Goal: Task Accomplishment & Management: Use online tool/utility

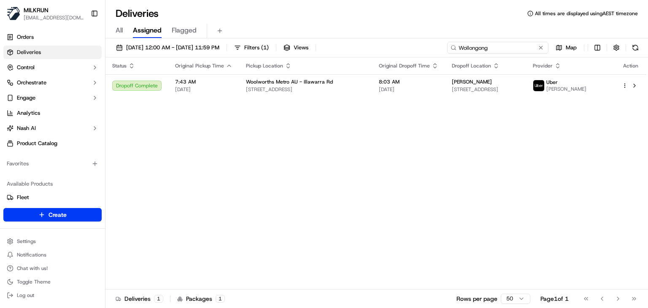
click at [518, 46] on input "Wollongong" at bounding box center [497, 48] width 101 height 12
paste input "[GEOGRAPHIC_DATA]"
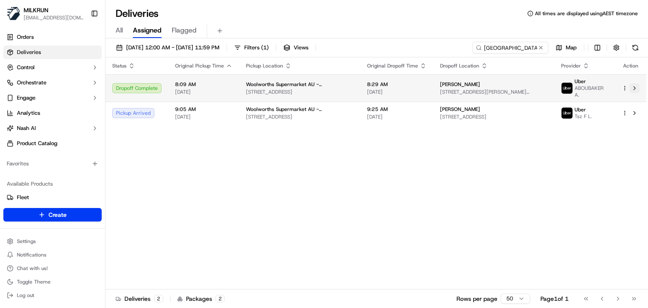
click at [634, 84] on button at bounding box center [635, 88] width 10 height 10
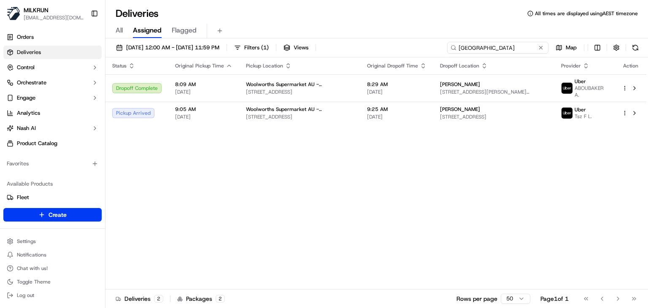
click at [528, 43] on input "North Melbourne" at bounding box center [497, 48] width 101 height 12
paste input "Jordan Springs"
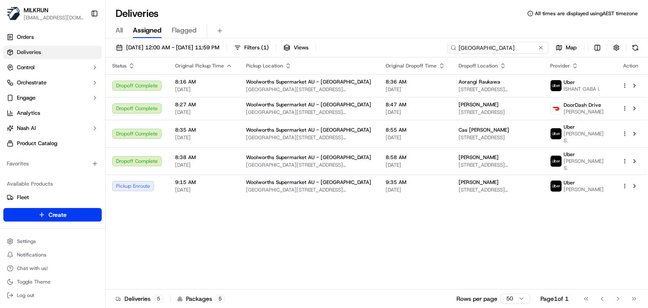
click at [508, 49] on input "Jordan Springs" at bounding box center [497, 48] width 101 height 12
paste input "Church Corner"
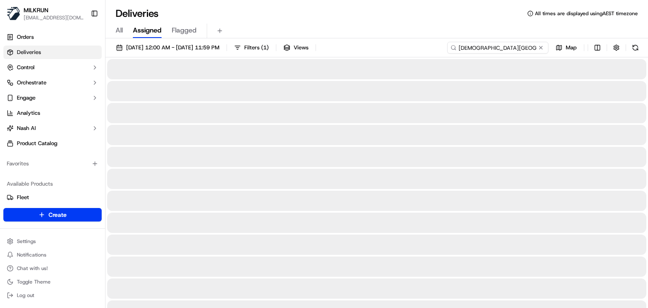
type input "Church Corner"
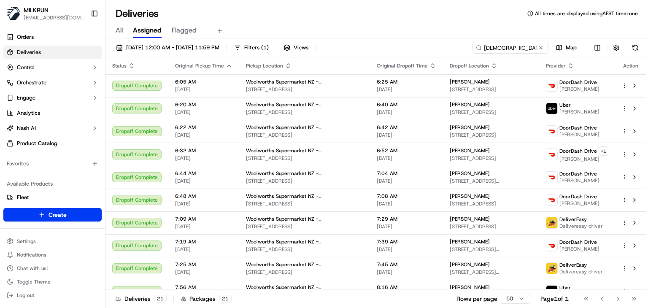
click at [441, 26] on div "All Assigned Flagged" at bounding box center [376, 31] width 543 height 15
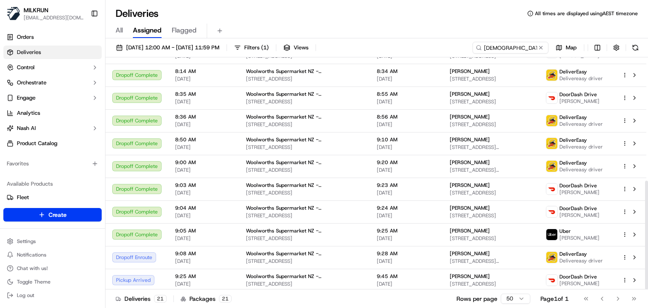
scroll to position [263, 0]
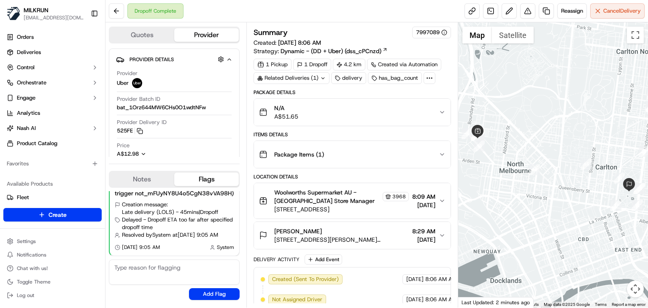
scroll to position [208, 0]
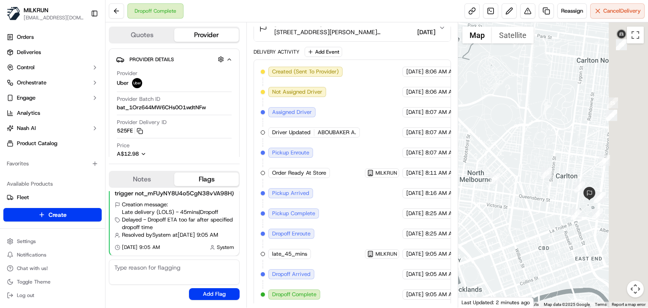
drag, startPoint x: 541, startPoint y: 203, endPoint x: 494, endPoint y: 213, distance: 48.2
click at [494, 213] on div at bounding box center [553, 164] width 190 height 285
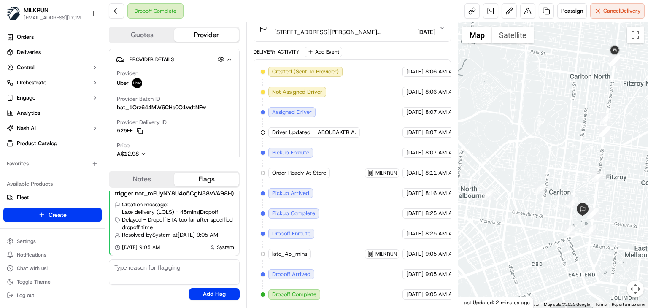
drag, startPoint x: 536, startPoint y: 201, endPoint x: 533, endPoint y: 223, distance: 22.2
click at [533, 223] on div at bounding box center [553, 164] width 190 height 285
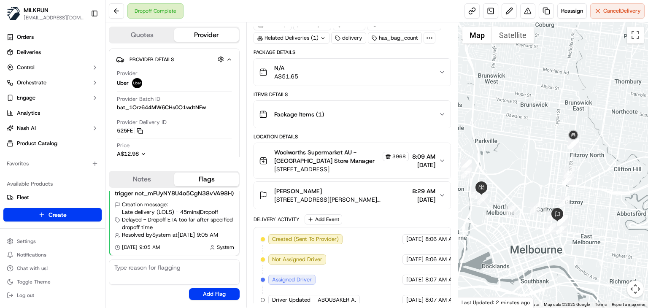
scroll to position [0, 0]
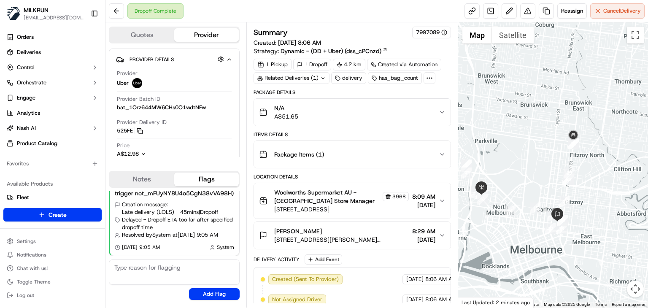
click at [385, 137] on div "Items Details" at bounding box center [352, 134] width 197 height 7
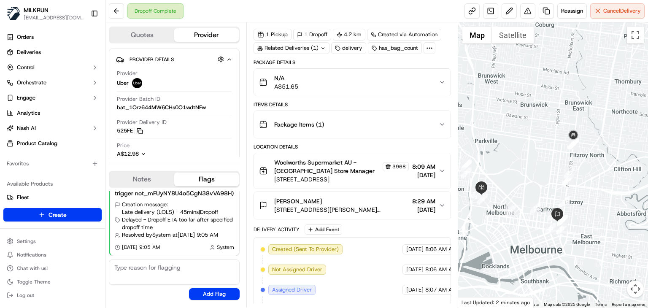
click at [445, 130] on button "Package Items ( 1 )" at bounding box center [352, 124] width 197 height 27
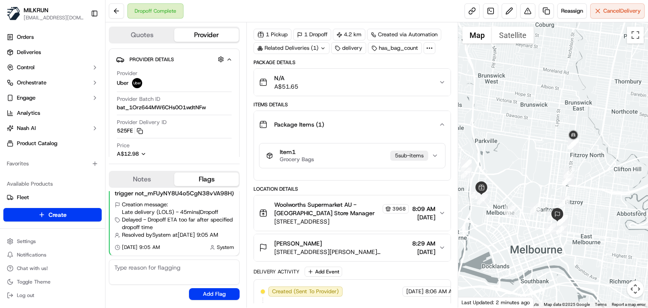
click at [445, 130] on button "Package Items ( 1 )" at bounding box center [352, 124] width 197 height 27
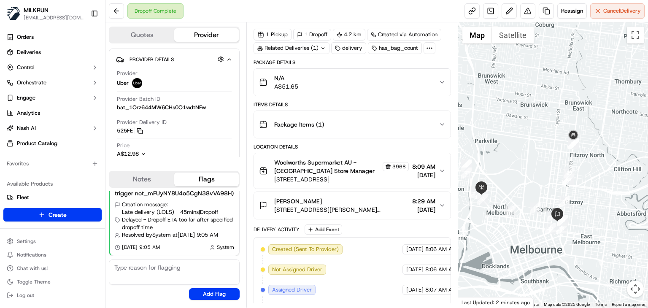
click at [321, 12] on div "Dropoff Complete Reassign Cancel Delivery" at bounding box center [376, 11] width 543 height 22
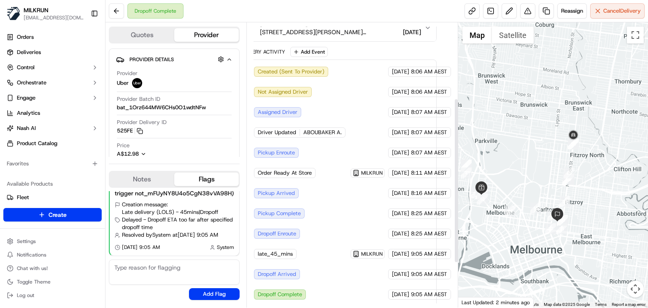
scroll to position [0, 14]
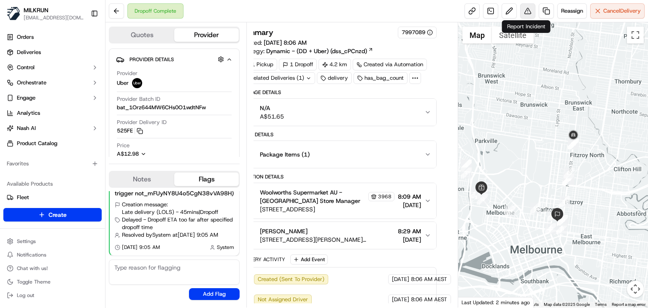
click at [527, 11] on button at bounding box center [527, 10] width 15 height 15
click at [510, 11] on button at bounding box center [509, 10] width 15 height 15
click at [525, 12] on button at bounding box center [527, 10] width 15 height 15
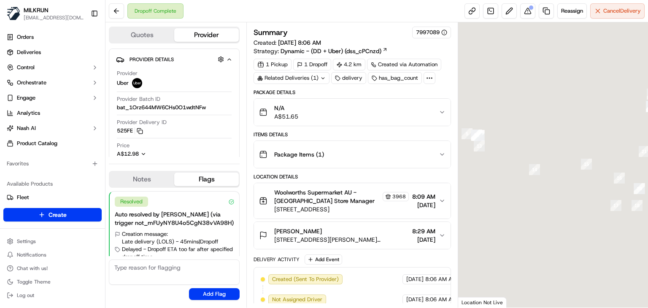
scroll to position [37, 0]
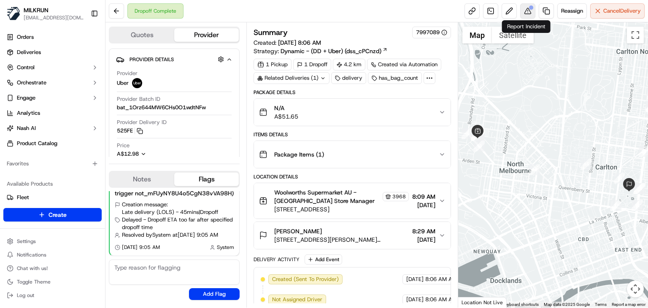
click at [527, 15] on button at bounding box center [527, 10] width 15 height 15
click at [528, 14] on button at bounding box center [527, 10] width 15 height 15
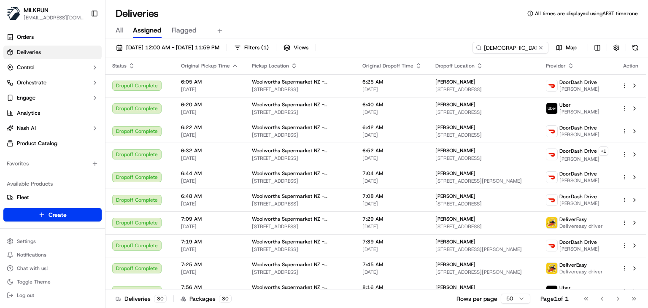
click at [525, 49] on input "[DEMOGRAPHIC_DATA][GEOGRAPHIC_DATA]" at bounding box center [511, 48] width 76 height 12
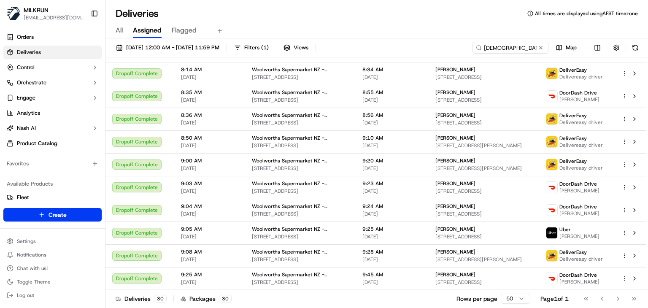
click at [525, 49] on input "Church Corner" at bounding box center [511, 48] width 76 height 12
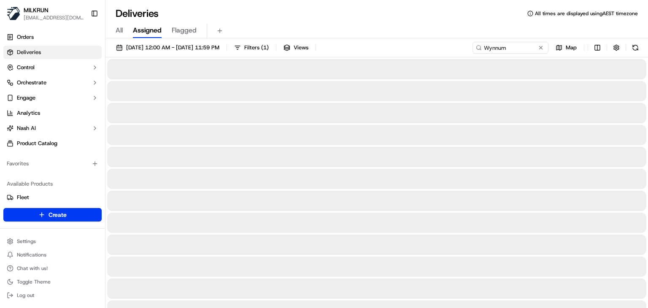
type input "Wynnum"
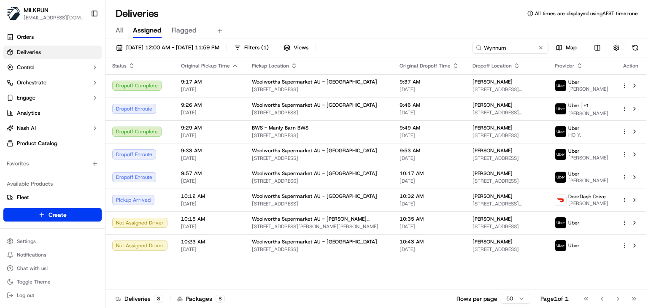
click at [388, 22] on div "All Assigned Flagged" at bounding box center [376, 29] width 543 height 18
click at [176, 50] on span "[DATE] 12:00 AM - [DATE] 11:59 PM" at bounding box center [172, 48] width 93 height 8
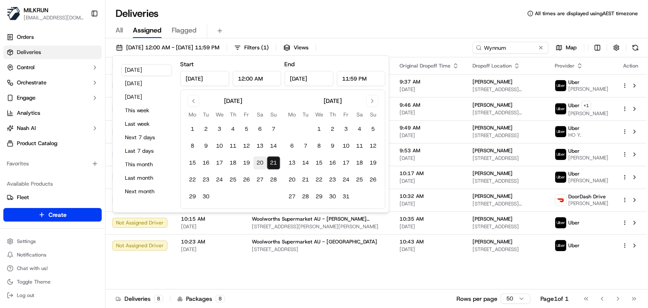
click at [263, 161] on button "20" at bounding box center [260, 163] width 14 height 14
type input "Sep 20, 2025"
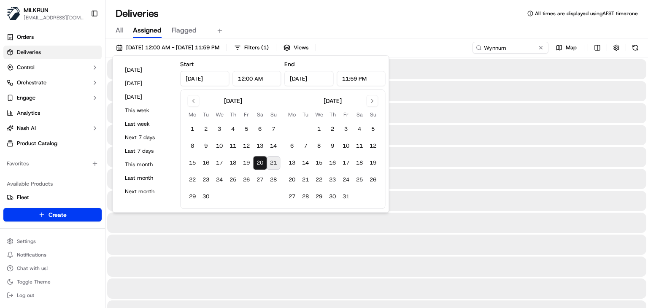
click at [263, 161] on button "20" at bounding box center [260, 163] width 14 height 14
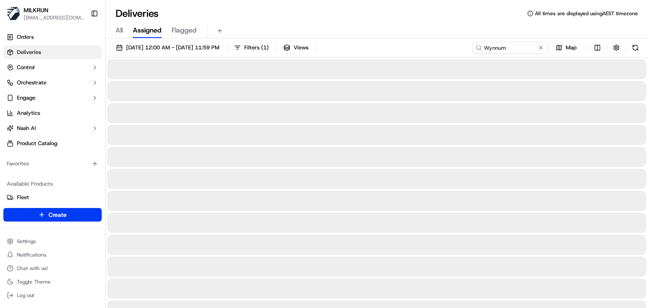
click at [385, 16] on div "Deliveries All times are displayed using AEST timezone" at bounding box center [376, 14] width 543 height 14
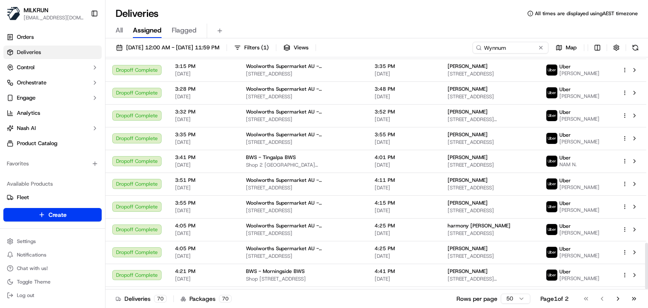
scroll to position [924, 0]
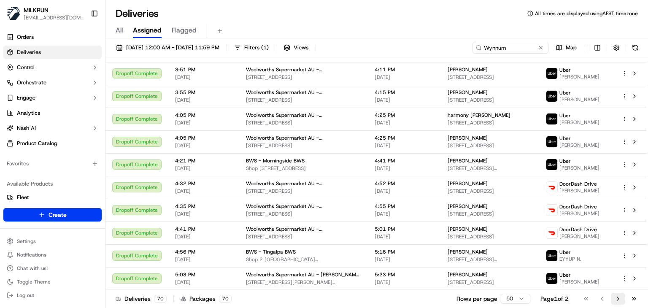
click at [617, 300] on button "Go to next page" at bounding box center [618, 299] width 14 height 12
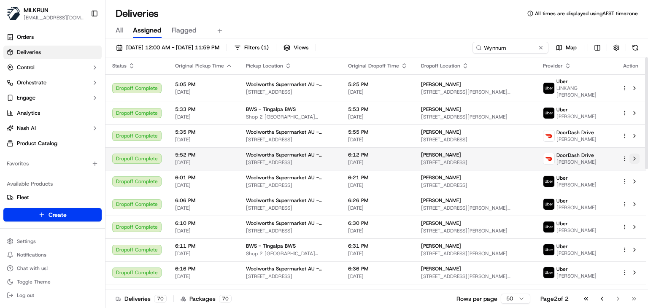
click at [636, 154] on button at bounding box center [635, 159] width 10 height 10
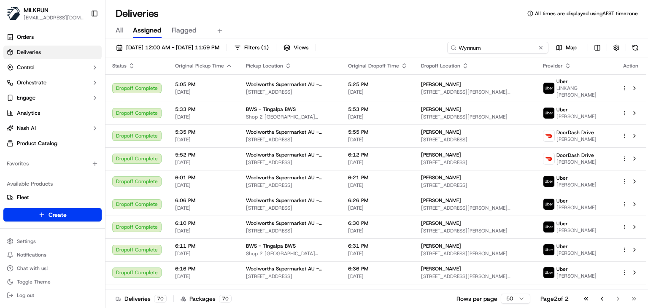
click at [517, 47] on input "Wynnum" at bounding box center [497, 48] width 101 height 12
paste input "Aotea"
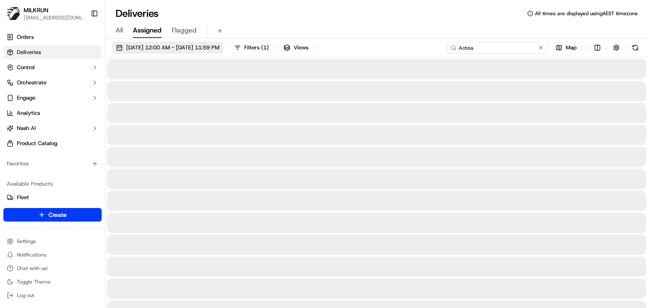
type input "Aotea"
click at [165, 47] on span "20/09/2025 12:00 AM - 20/09/2025 11:59 PM" at bounding box center [172, 48] width 93 height 8
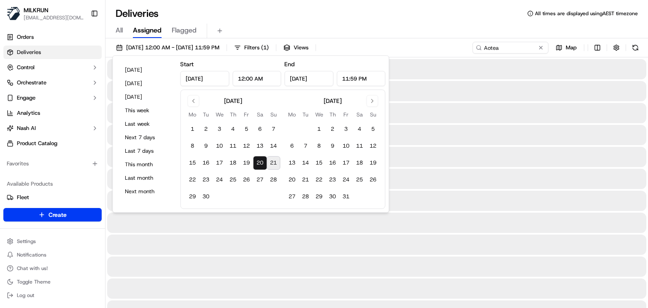
click at [275, 163] on button "21" at bounding box center [274, 163] width 14 height 14
type input "Sep 21, 2025"
click at [275, 163] on button "21" at bounding box center [274, 163] width 14 height 14
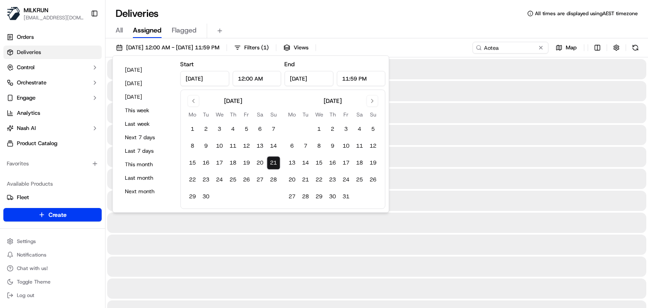
click at [403, 31] on div "All Assigned Flagged" at bounding box center [376, 31] width 543 height 15
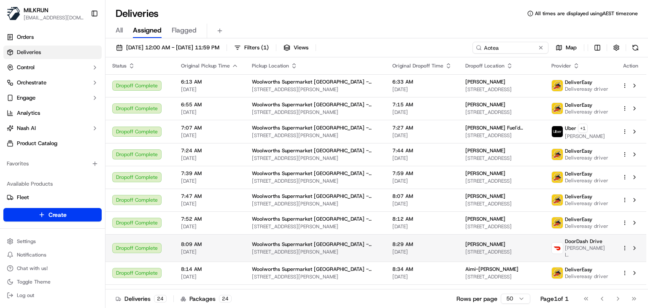
drag, startPoint x: 403, startPoint y: 31, endPoint x: 427, endPoint y: 271, distance: 241.3
click at [427, 271] on div "Deliveries All times are displayed using AEST timezone All Assigned Flagged 21/…" at bounding box center [376, 154] width 543 height 308
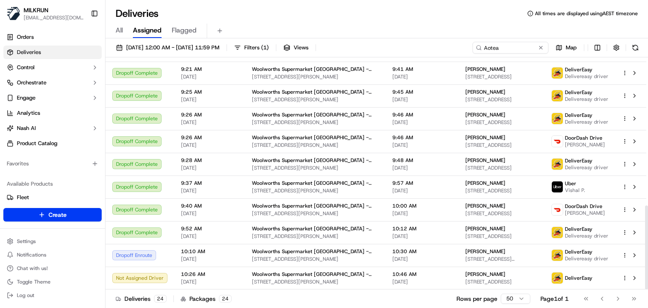
scroll to position [409, 0]
click at [435, 299] on div "Deliveries 24 Packages 24 Rows per page 50 Page 1 of 1 Go to first page Go to p…" at bounding box center [376, 298] width 543 height 19
click at [390, 22] on div "All Assigned Flagged" at bounding box center [376, 29] width 543 height 18
click at [626, 146] on div at bounding box center [631, 141] width 18 height 10
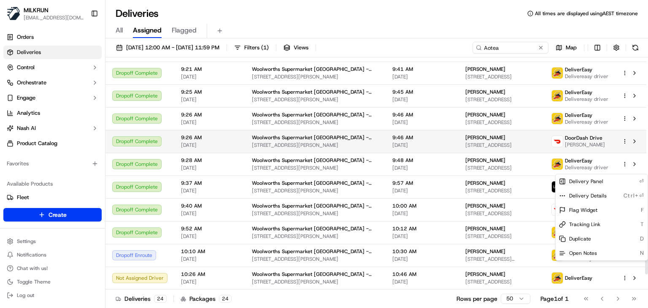
click at [625, 170] on html "MILKRUN ssubedi2@woolworths.com.au Toggle Sidebar Orders Deliveries Control Orc…" at bounding box center [324, 154] width 648 height 308
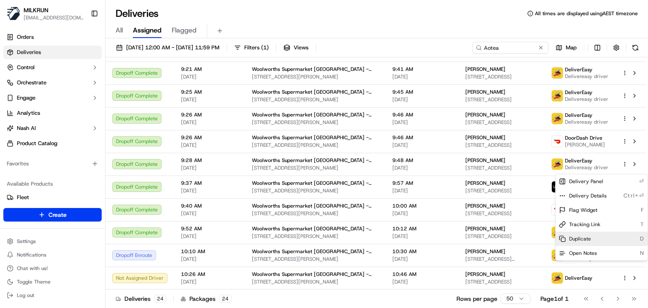
click at [592, 237] on div "Duplicate D" at bounding box center [602, 239] width 92 height 14
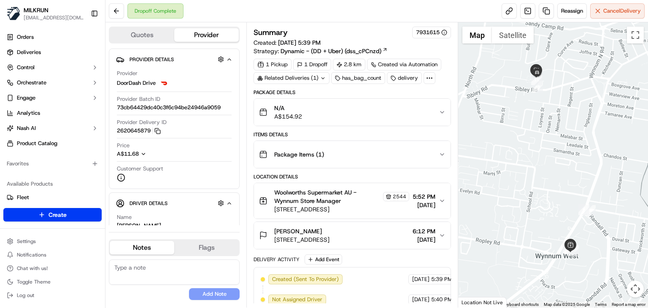
click at [443, 154] on icon "button" at bounding box center [442, 154] width 7 height 7
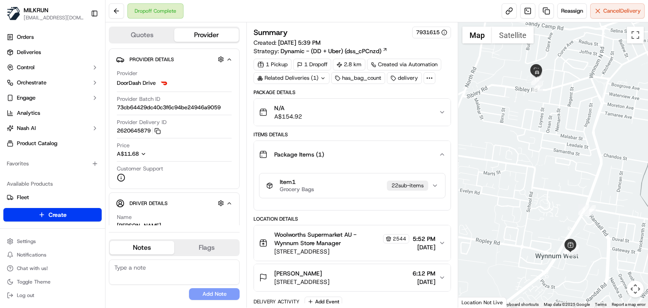
click at [443, 154] on icon "button" at bounding box center [442, 154] width 7 height 7
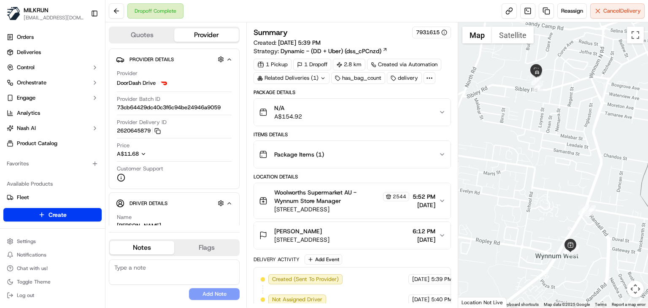
click at [245, 14] on div "Dropoff Complete Reassign Cancel Delivery" at bounding box center [376, 11] width 543 height 22
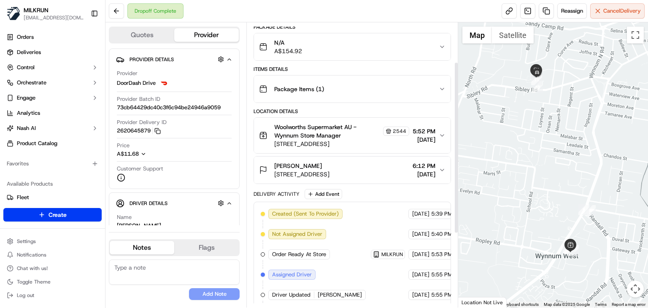
scroll to position [65, 0]
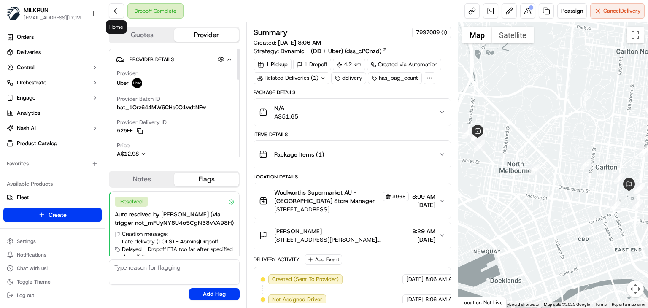
scroll to position [208, 0]
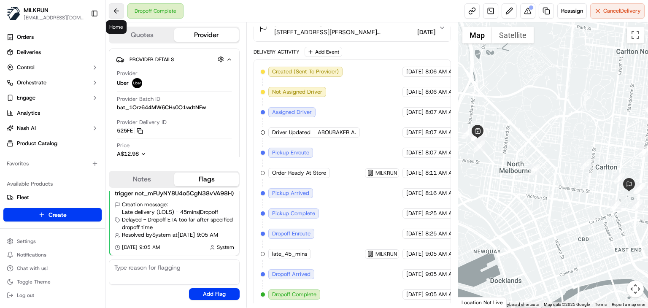
click at [112, 7] on button at bounding box center [116, 10] width 15 height 15
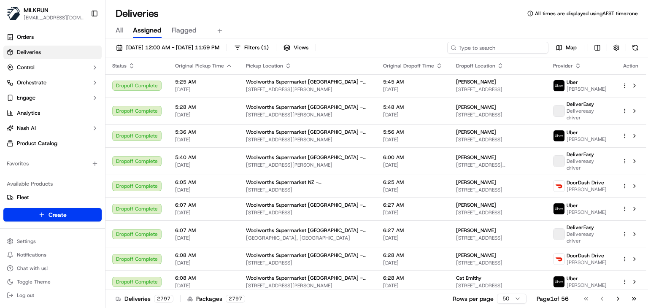
click at [533, 48] on input at bounding box center [497, 48] width 101 height 12
click at [520, 51] on input at bounding box center [497, 48] width 101 height 12
paste input "[GEOGRAPHIC_DATA]"
click at [520, 51] on input "[GEOGRAPHIC_DATA]" at bounding box center [497, 48] width 101 height 12
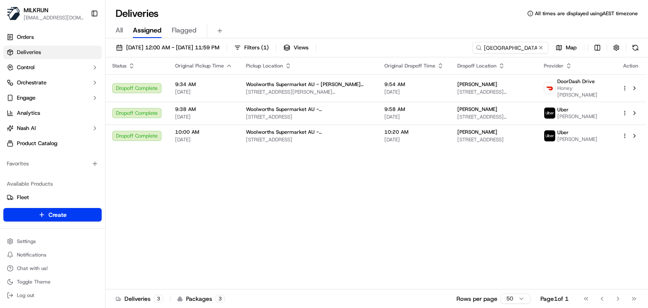
click at [508, 222] on div "Status Original Pickup Time Pickup Location Original Dropoff Time Dropoff Locat…" at bounding box center [375, 173] width 541 height 232
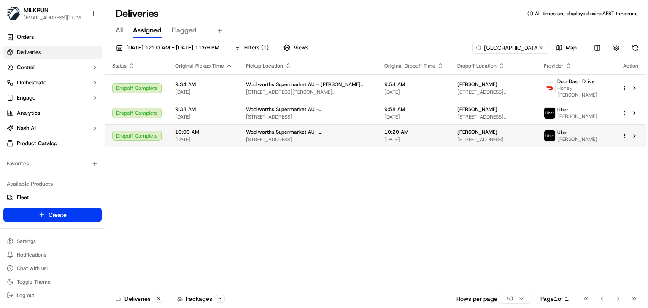
drag, startPoint x: 484, startPoint y: 132, endPoint x: 441, endPoint y: 133, distance: 43.0
click at [451, 133] on td "lily armstrong 20 Barnyard Dr, Park Ridge, QLD 4125, AU" at bounding box center [494, 135] width 87 height 23
copy span "[PERSON_NAME]"
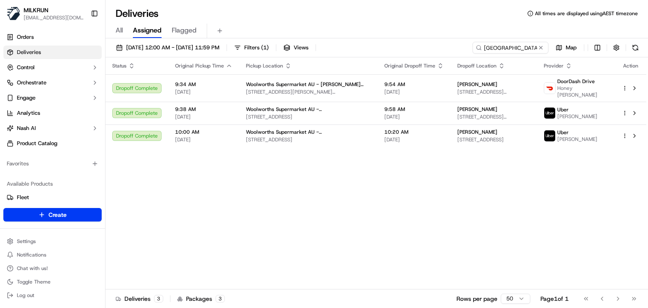
click at [504, 257] on div "Status Original Pickup Time Pickup Location Original Dropoff Time Dropoff Locat…" at bounding box center [375, 173] width 541 height 232
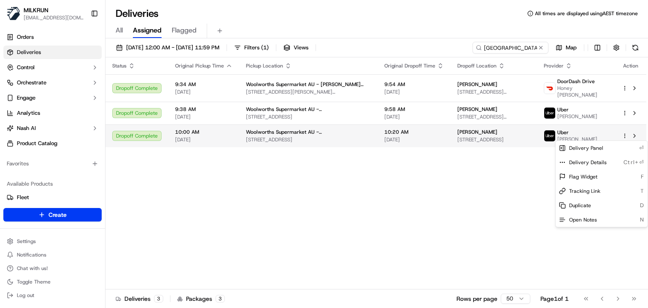
click at [624, 135] on html "MILKRUN ssubedi2@woolworths.com.au Toggle Sidebar Orders Deliveries Control Orc…" at bounding box center [324, 154] width 648 height 308
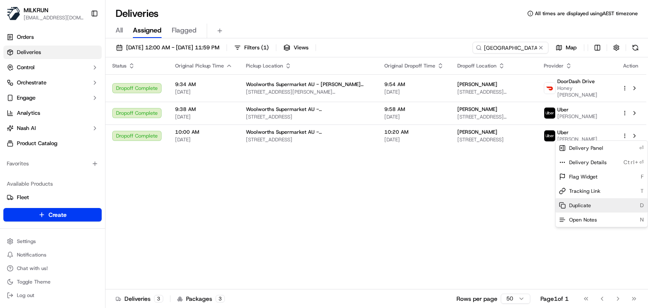
click at [577, 208] on span "Duplicate" at bounding box center [580, 205] width 22 height 7
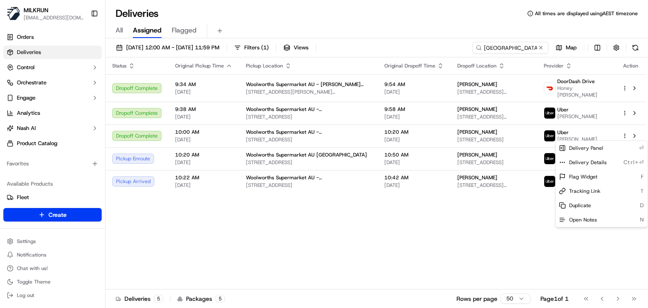
click at [408, 12] on html "MILKRUN ssubedi2@woolworths.com.au Toggle Sidebar Orders Deliveries Control Orc…" at bounding box center [324, 154] width 648 height 308
click at [405, 222] on div "Status Original Pickup Time Pickup Location Original Dropoff Time Dropoff Locat…" at bounding box center [375, 173] width 541 height 232
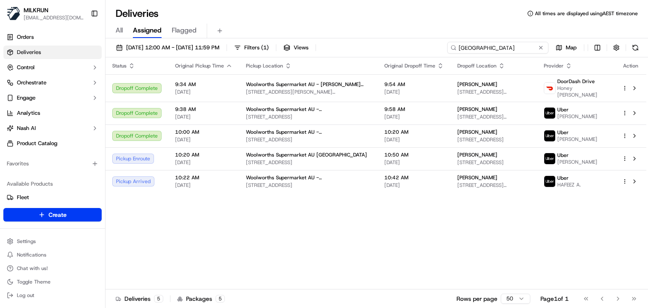
click at [521, 51] on input "[GEOGRAPHIC_DATA]" at bounding box center [497, 48] width 101 height 12
paste input "Regent Stor"
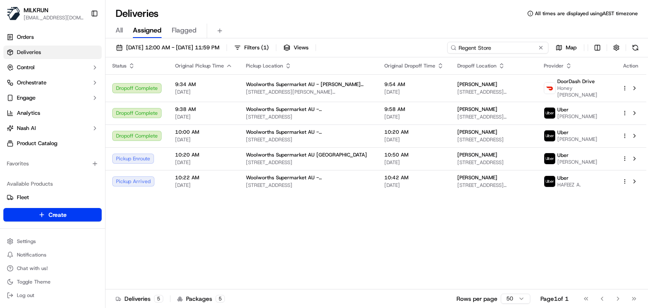
type input "Regent Store"
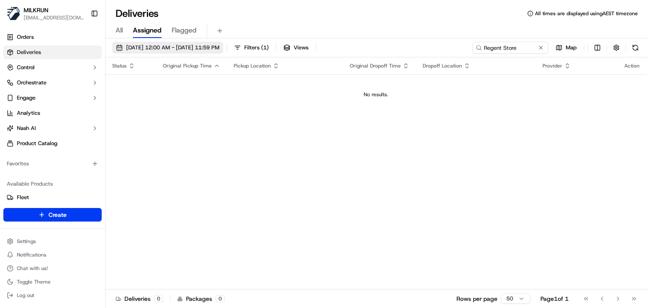
click at [186, 45] on span "21/09/2025 12:00 AM - 21/09/2025 11:59 PM" at bounding box center [172, 48] width 93 height 8
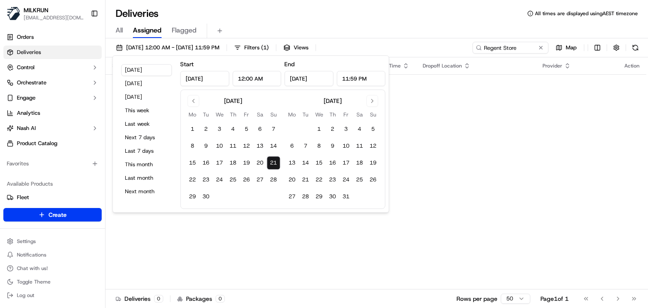
click at [279, 157] on button "21" at bounding box center [274, 163] width 14 height 14
click at [344, 22] on div "All Assigned Flagged" at bounding box center [376, 29] width 543 height 18
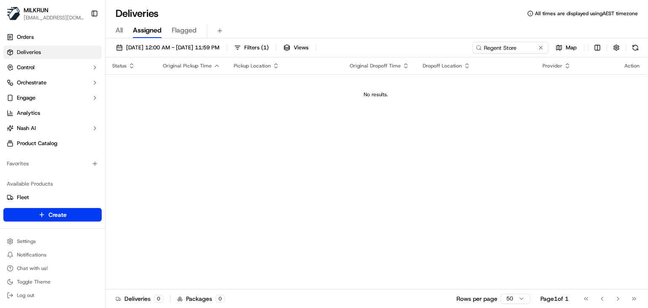
click at [316, 25] on div "All Assigned Flagged" at bounding box center [376, 31] width 543 height 15
click at [179, 50] on span "21/09/2025 12:00 AM - 21/09/2025 11:59 PM" at bounding box center [172, 48] width 93 height 8
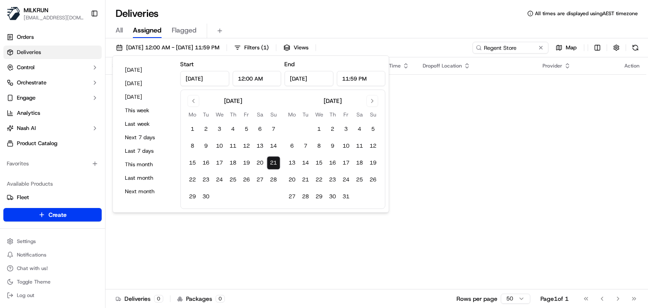
click at [377, 35] on div "All Assigned Flagged" at bounding box center [376, 31] width 543 height 15
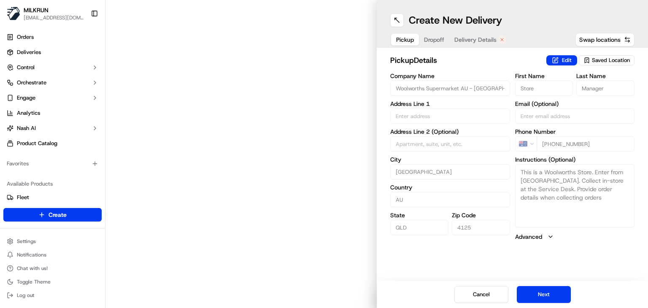
type input "[STREET_ADDRESS]"
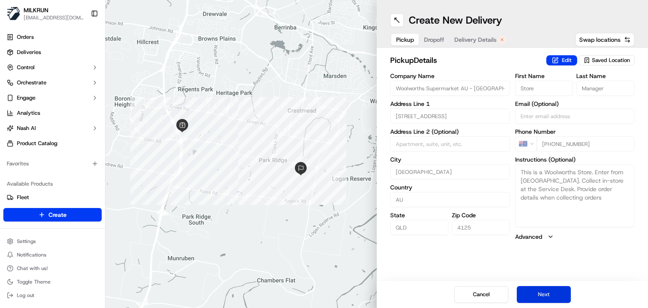
click at [537, 301] on button "Next" at bounding box center [544, 294] width 54 height 17
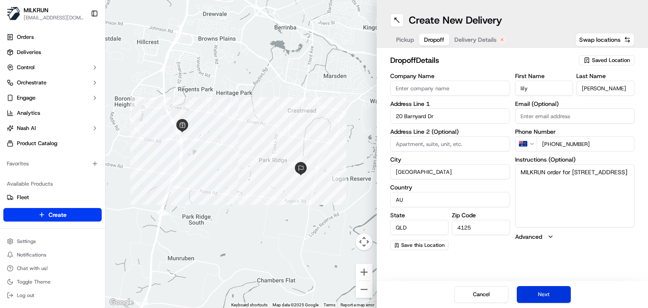
click at [537, 301] on button "Next" at bounding box center [544, 294] width 54 height 17
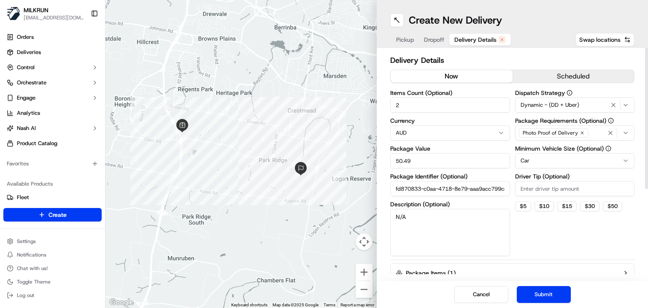
click at [459, 76] on button "now" at bounding box center [452, 76] width 122 height 13
click at [541, 297] on button "Submit" at bounding box center [544, 294] width 54 height 17
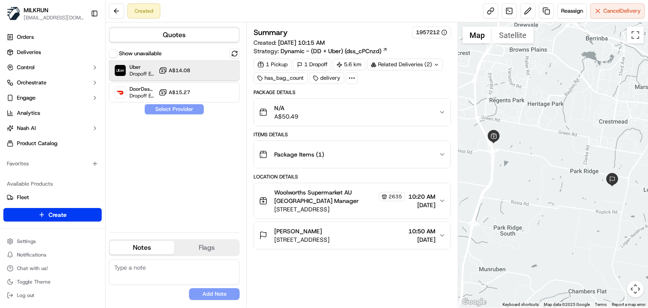
click at [229, 78] on div "Uber Dropoff ETA 25 minutes A$14.08" at bounding box center [174, 70] width 131 height 20
click at [187, 108] on button "Assign Provider" at bounding box center [174, 109] width 60 height 10
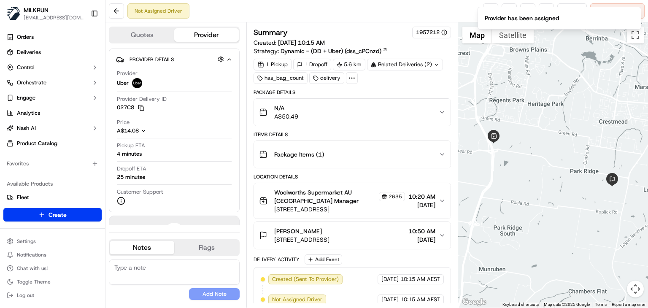
click at [441, 234] on icon "button" at bounding box center [442, 235] width 7 height 7
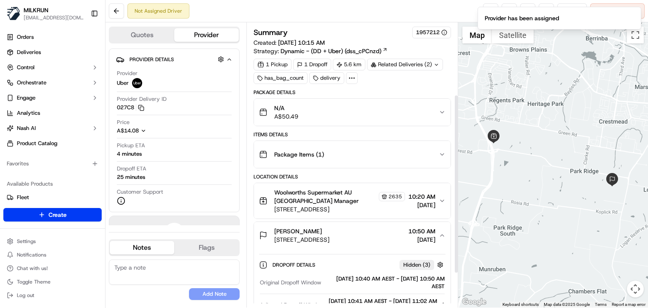
scroll to position [114, 0]
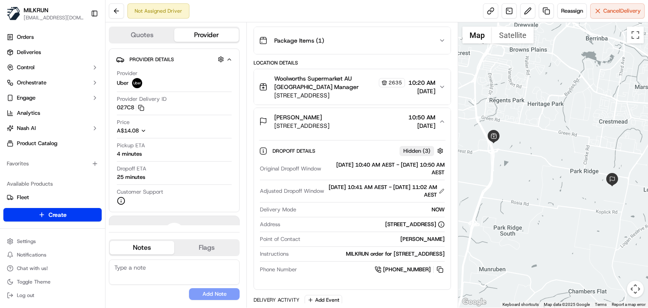
drag, startPoint x: 314, startPoint y: 114, endPoint x: 273, endPoint y: 110, distance: 40.7
click at [273, 110] on button "lily armstrong 20 Barnyard Dr, Park Ridge QLD 4125, Australia 10:50 AM 21/09/20…" at bounding box center [352, 121] width 197 height 27
copy span "lily armstrong"
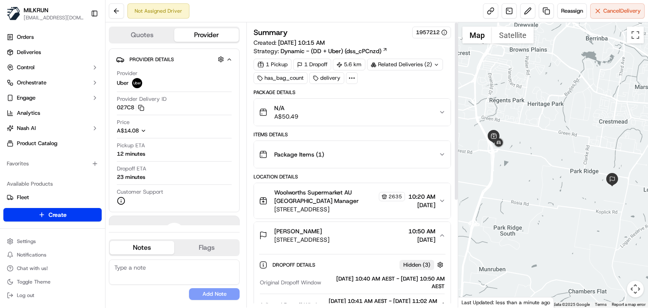
scroll to position [0, 0]
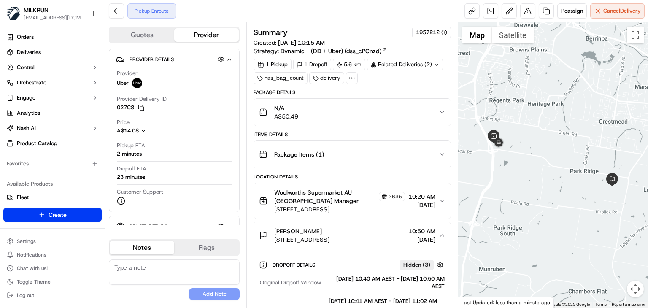
click at [366, 20] on div "Pickup Enroute Reassign Cancel Delivery" at bounding box center [376, 11] width 543 height 22
click at [465, 12] on link at bounding box center [472, 10] width 15 height 15
click at [118, 9] on button at bounding box center [116, 10] width 15 height 15
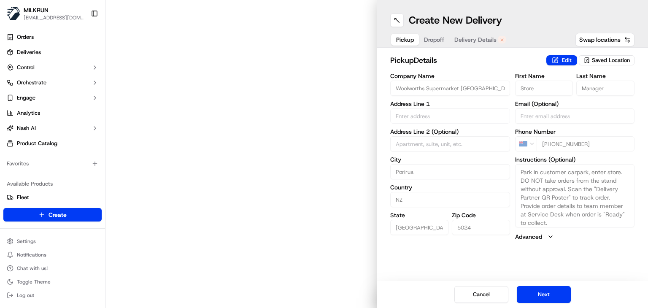
type input "[STREET_ADDRESS][PERSON_NAME]"
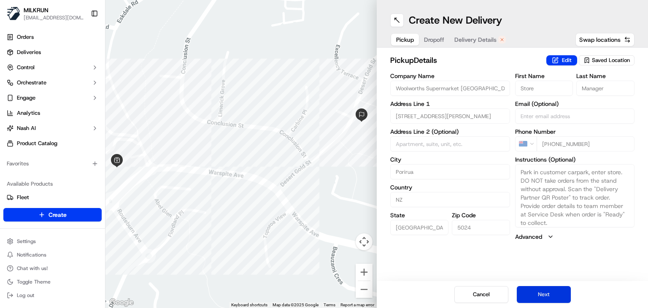
click at [538, 297] on button "Next" at bounding box center [544, 294] width 54 height 17
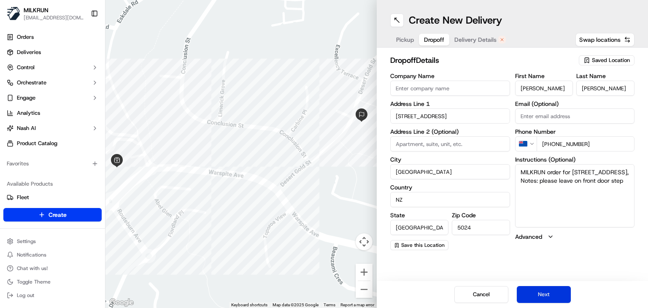
click at [538, 297] on button "Next" at bounding box center [544, 294] width 54 height 17
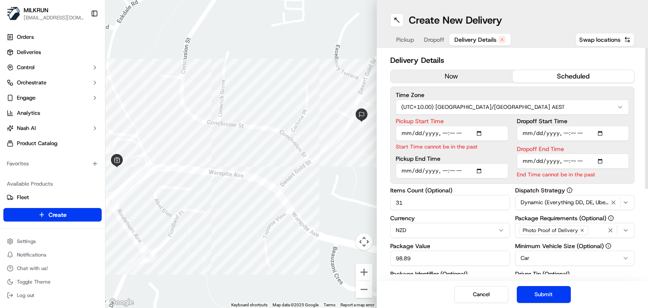
click at [439, 71] on button "now" at bounding box center [452, 76] width 122 height 13
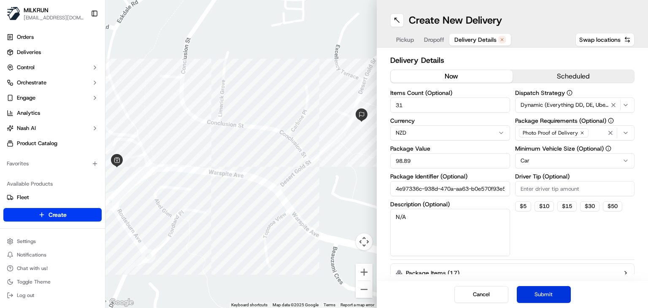
click at [541, 291] on button "Submit" at bounding box center [544, 294] width 54 height 17
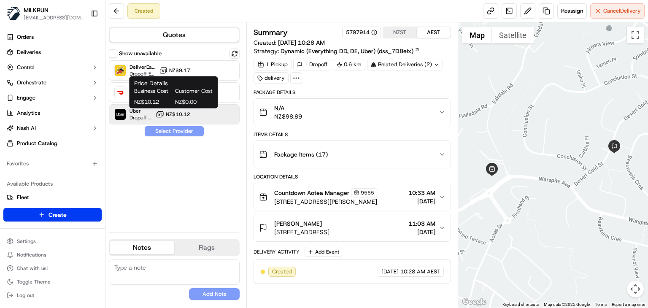
click at [187, 112] on span "NZ$10.12" at bounding box center [178, 114] width 24 height 7
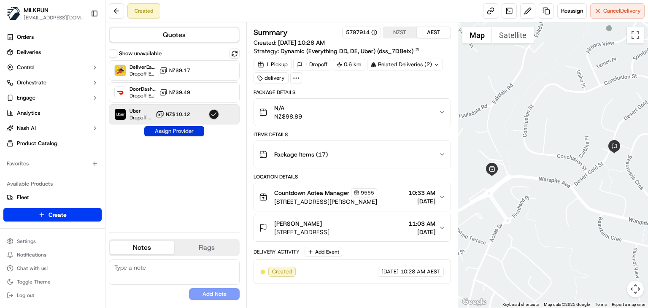
click at [190, 134] on button "Assign Provider" at bounding box center [174, 131] width 60 height 10
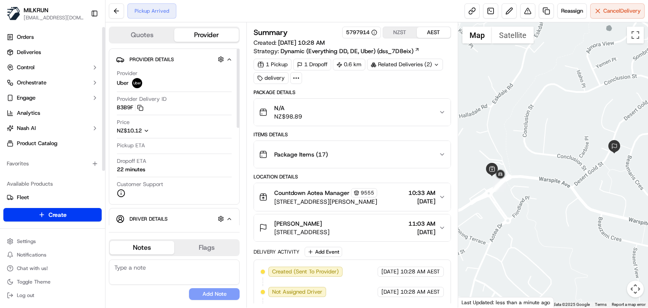
scroll to position [79, 0]
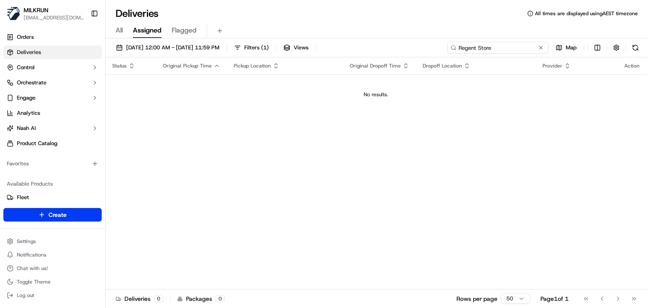
click at [522, 48] on input "Regent Store" at bounding box center [497, 48] width 101 height 12
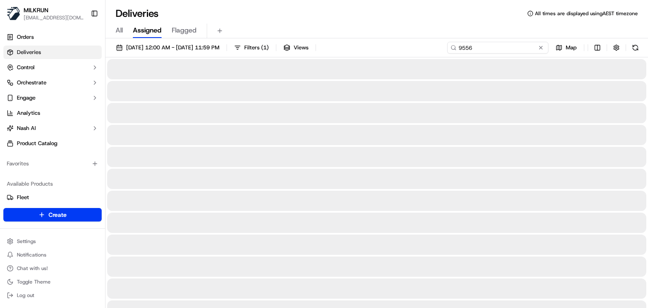
type input "9556"
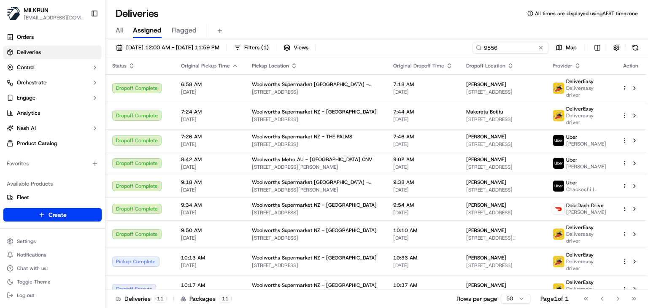
click at [416, 29] on div "All Assigned Flagged" at bounding box center [376, 31] width 543 height 15
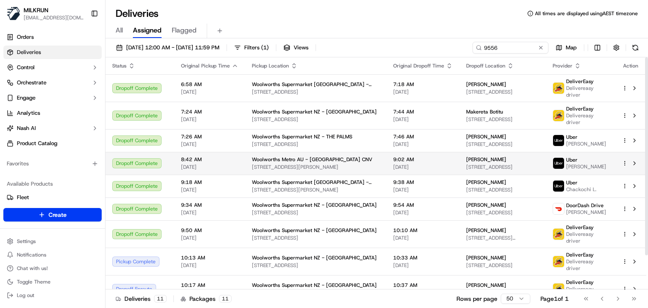
scroll to position [40, 0]
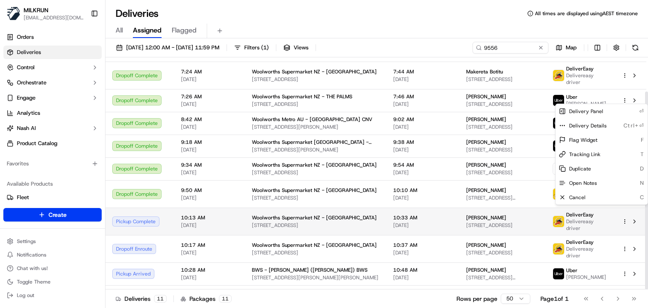
click at [625, 209] on html "MILKRUN ssubedi2@woolworths.com.au Toggle Sidebar Orders Deliveries Control Orc…" at bounding box center [324, 154] width 648 height 308
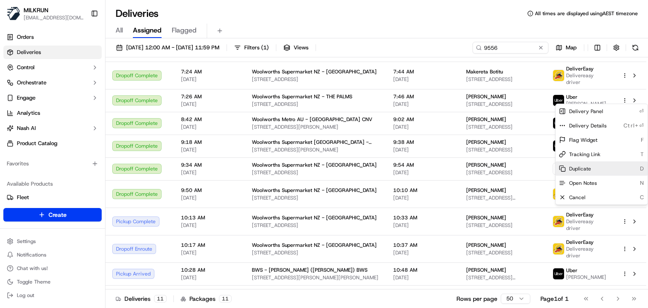
click at [592, 171] on div "Duplicate D" at bounding box center [602, 169] width 92 height 14
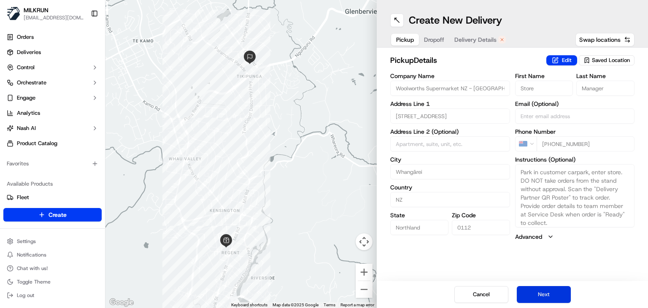
click at [538, 289] on button "Next" at bounding box center [544, 294] width 54 height 17
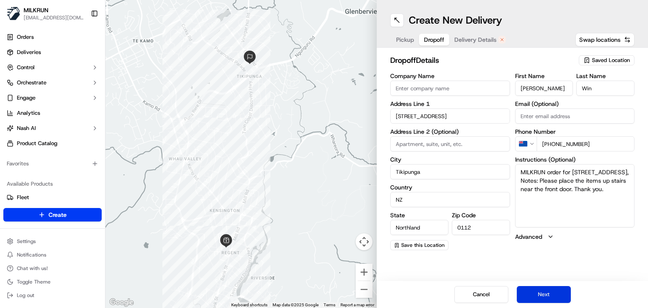
click at [538, 289] on button "Next" at bounding box center [544, 294] width 54 height 17
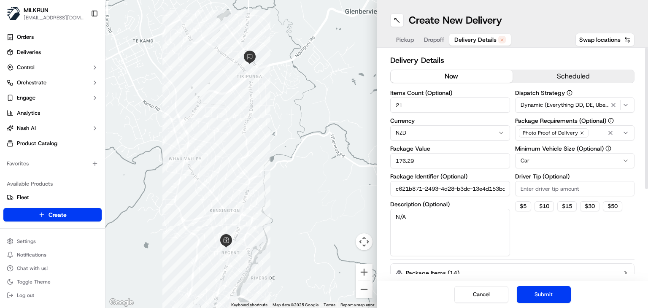
click at [461, 80] on button "now" at bounding box center [452, 76] width 122 height 13
click at [542, 292] on button "Submit" at bounding box center [544, 294] width 54 height 17
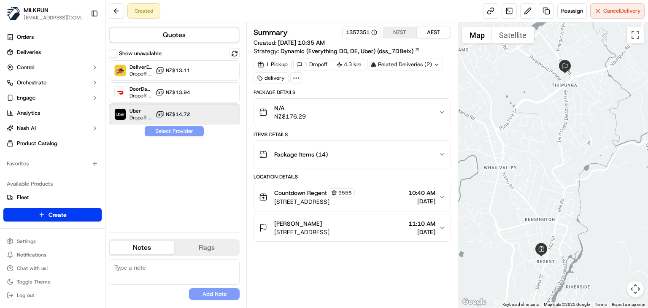
click at [196, 115] on div "Uber Dropoff ETA 33 minutes NZ$14.72" at bounding box center [174, 114] width 131 height 20
click at [192, 134] on button "Assign Provider" at bounding box center [174, 131] width 60 height 10
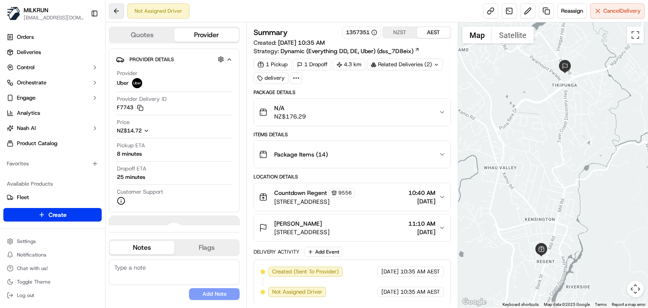
click at [122, 8] on button at bounding box center [116, 10] width 15 height 15
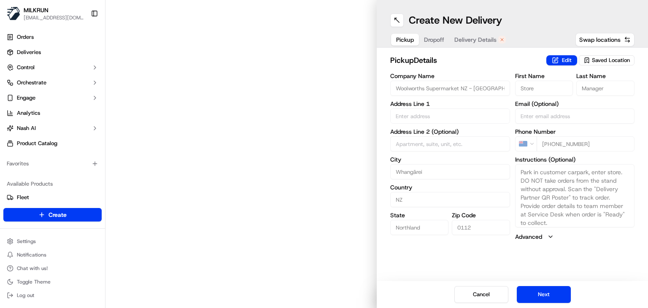
type input "[STREET_ADDRESS]"
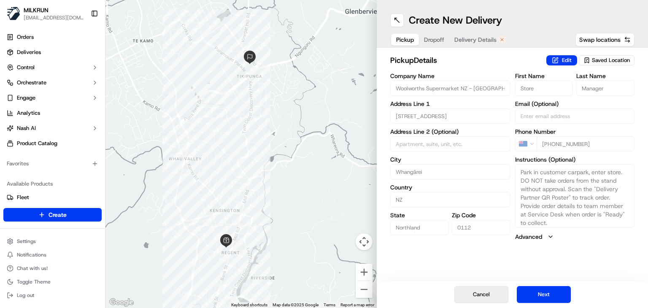
click at [464, 293] on button "Cancel" at bounding box center [481, 294] width 54 height 17
type input "+1"
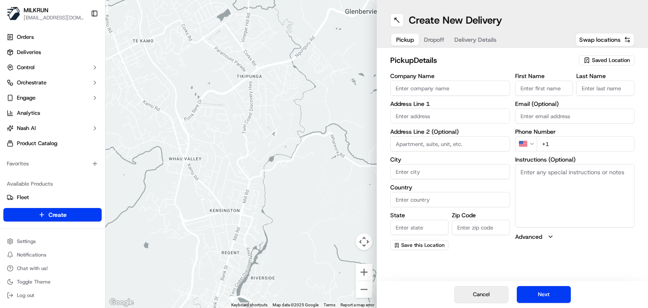
click at [464, 293] on button "Cancel" at bounding box center [481, 294] width 54 height 17
